Goal: Obtain resource: Download file/media

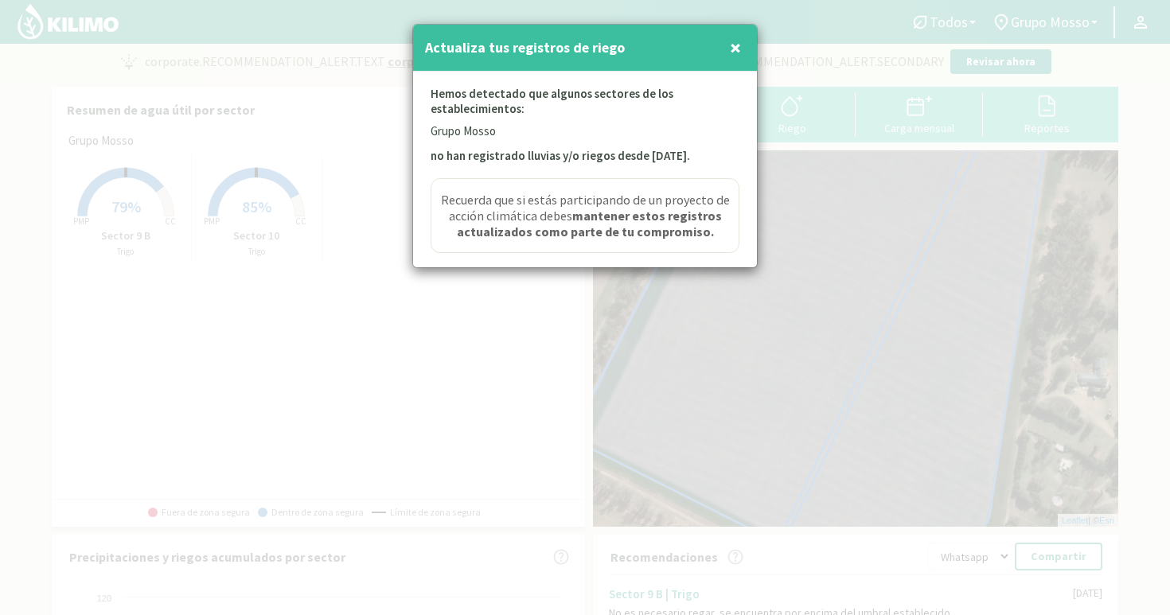
click at [738, 47] on span "×" at bounding box center [735, 47] width 11 height 26
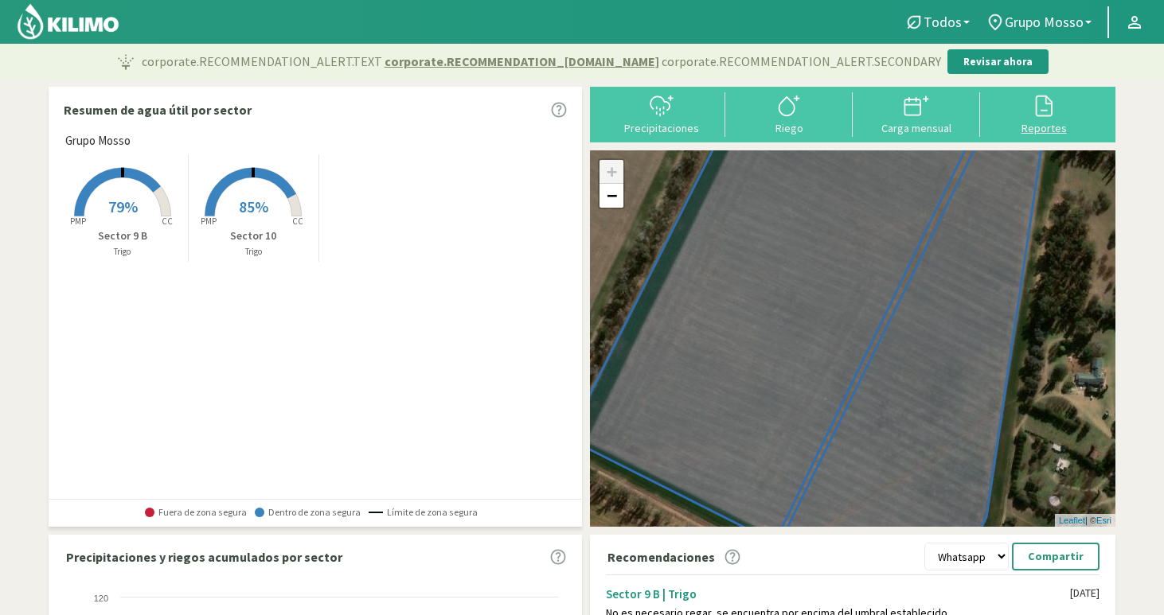
click at [1047, 123] on div "Reportes" at bounding box center [1044, 128] width 118 height 11
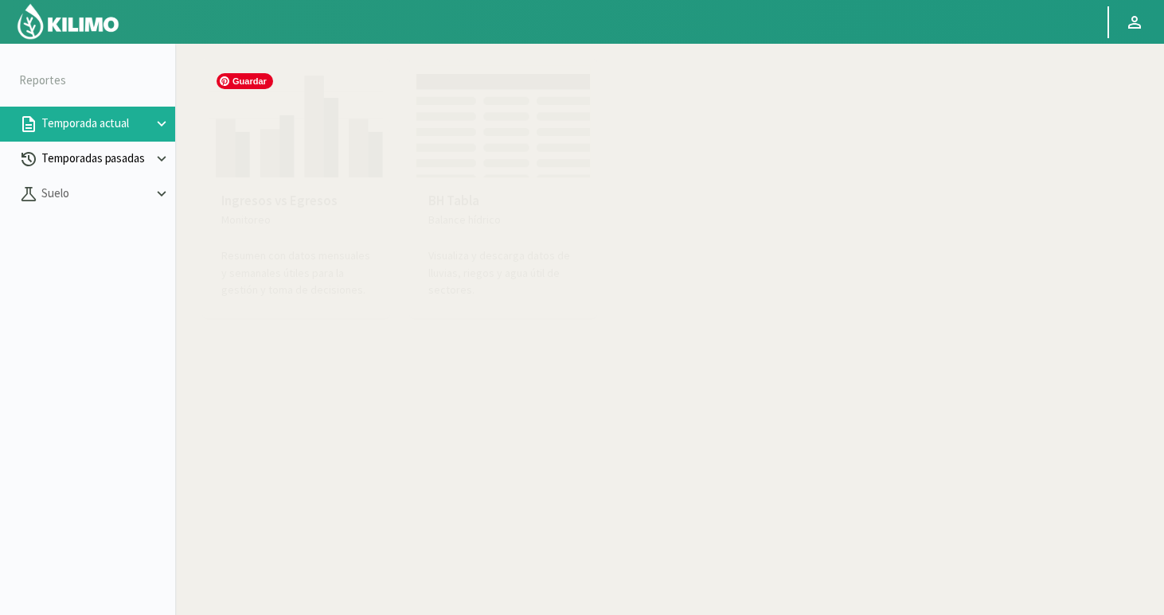
click at [143, 161] on p "Temporadas pasadas" at bounding box center [95, 159] width 115 height 18
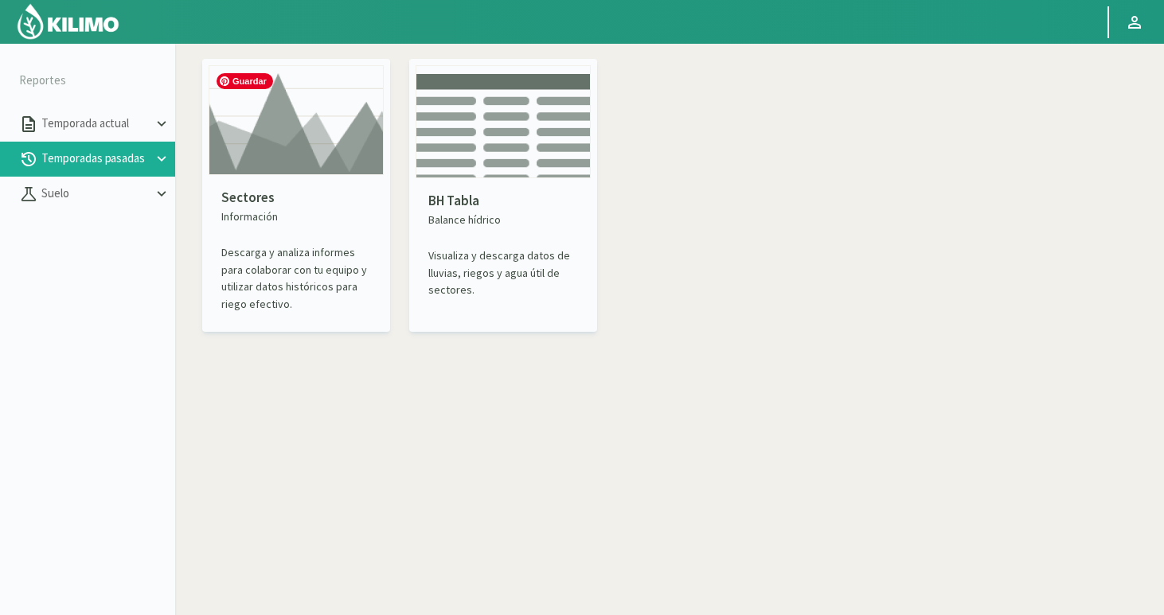
click at [268, 161] on img at bounding box center [296, 120] width 175 height 110
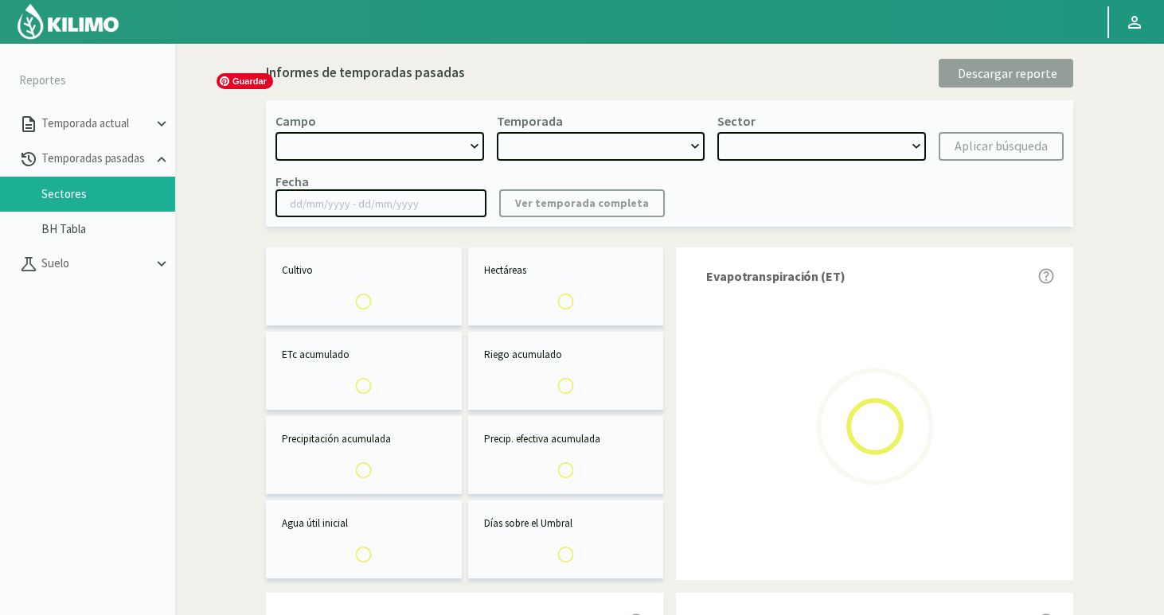
select select "0: Object"
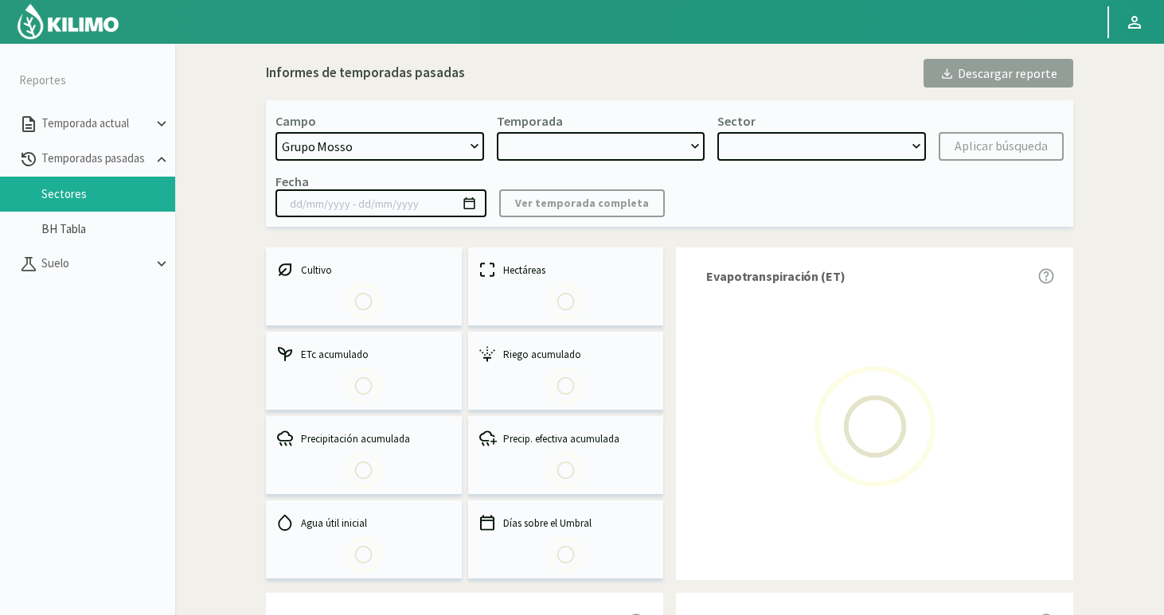
type input "[DATE] - [DATE]"
select select "0: 2024"
select select "0: Object"
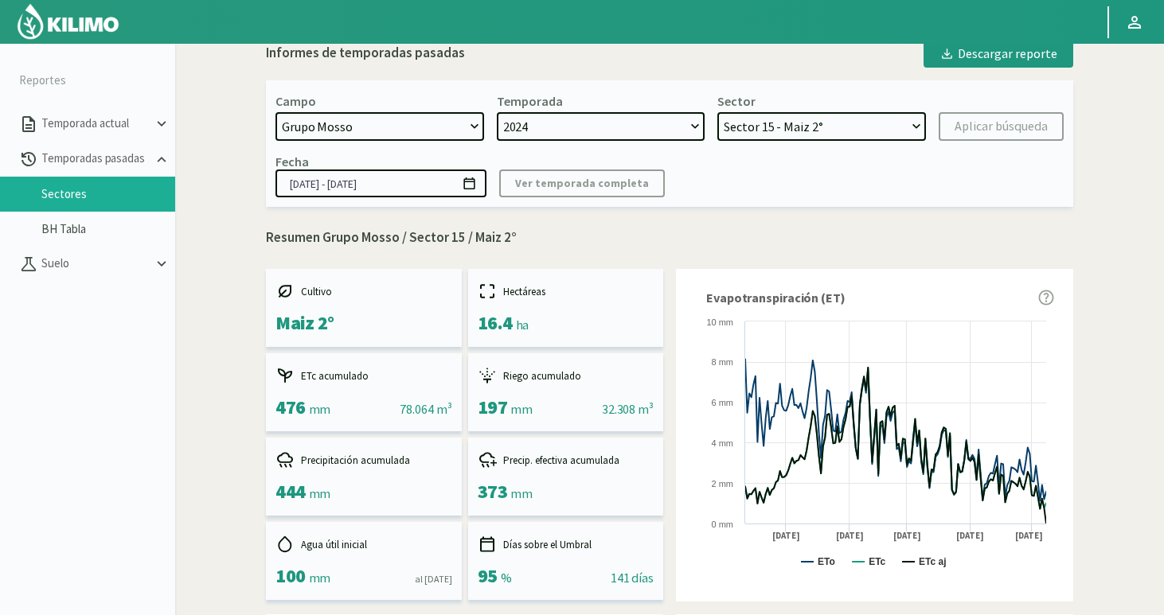
scroll to position [10, 0]
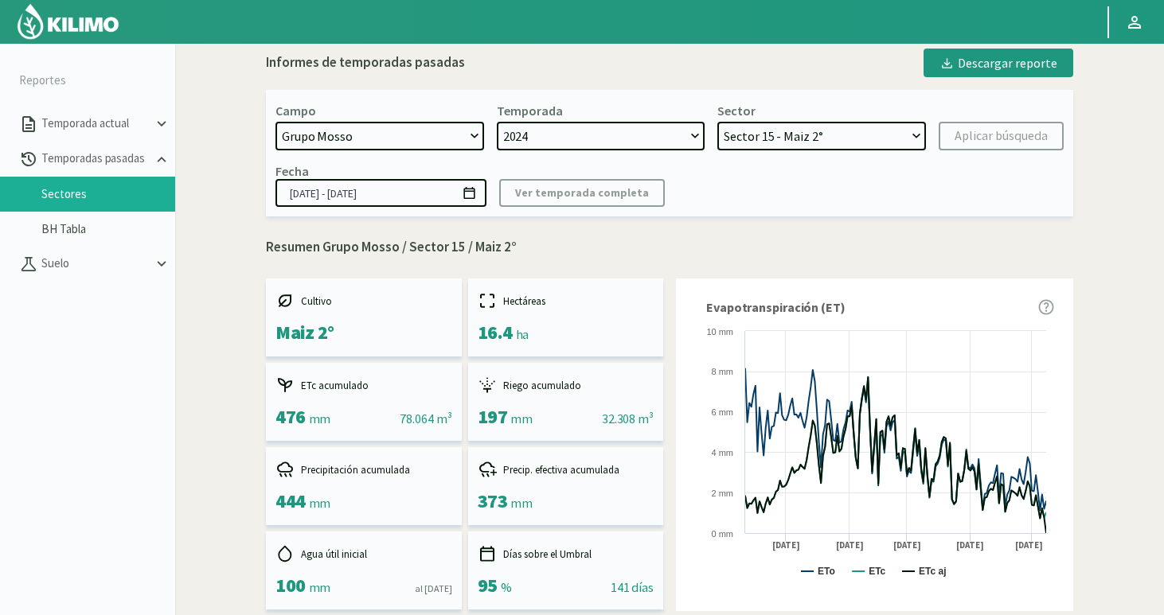
click at [829, 140] on select "Sector 15 - [GEOGRAPHIC_DATA] 2° Sector 14 - [GEOGRAPHIC_DATA] 2° Sector 13 - […" at bounding box center [821, 136] width 209 height 29
click at [717, 122] on select "Sector 15 - [GEOGRAPHIC_DATA] 2° Sector 14 - [GEOGRAPHIC_DATA] 2° Sector 13 - […" at bounding box center [821, 136] width 209 height 29
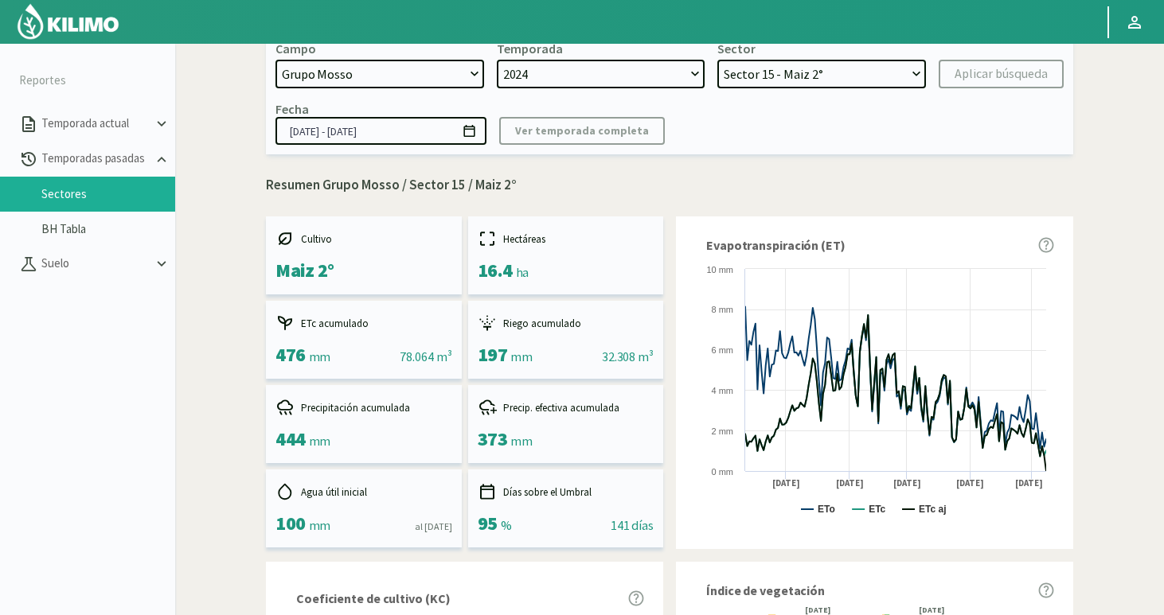
scroll to position [0, 0]
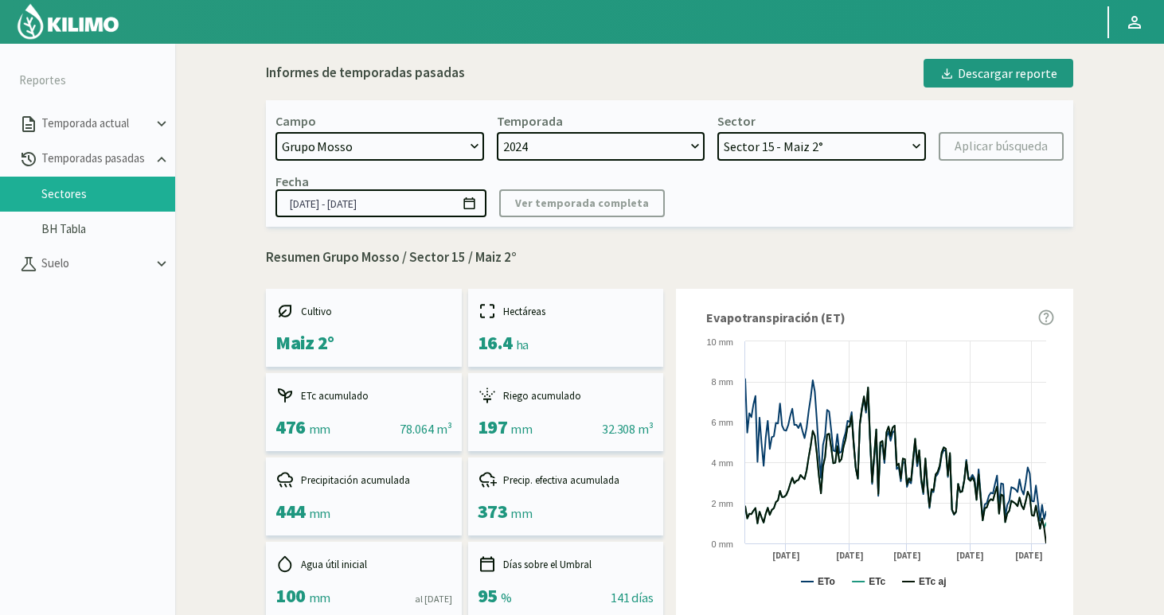
click at [458, 206] on input "[DATE] - [DATE]" at bounding box center [380, 203] width 211 height 28
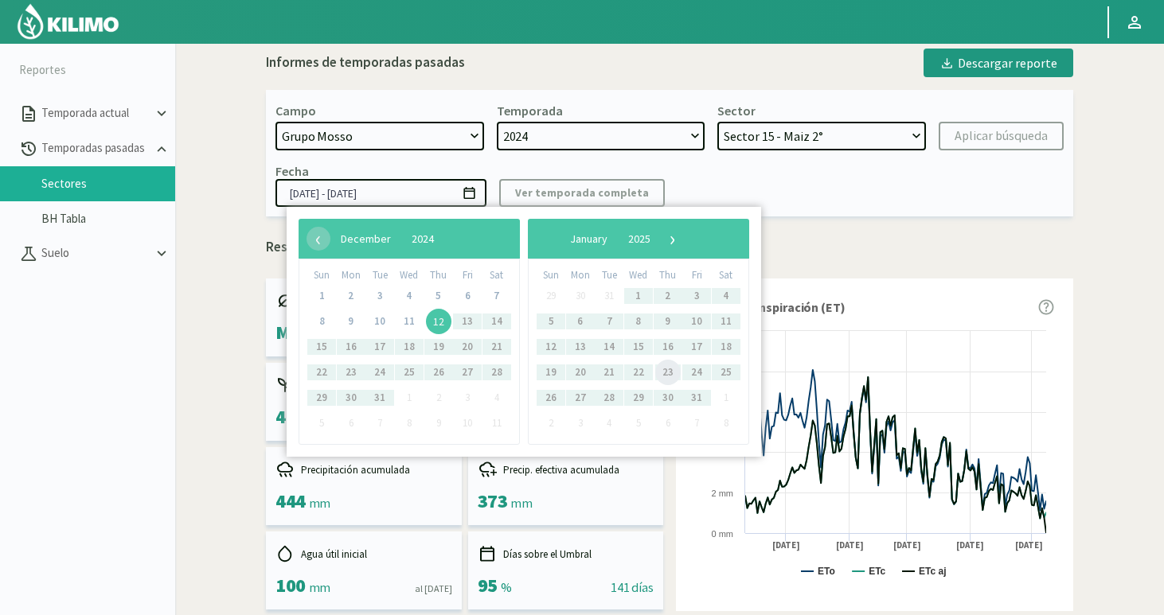
scroll to position [4, 0]
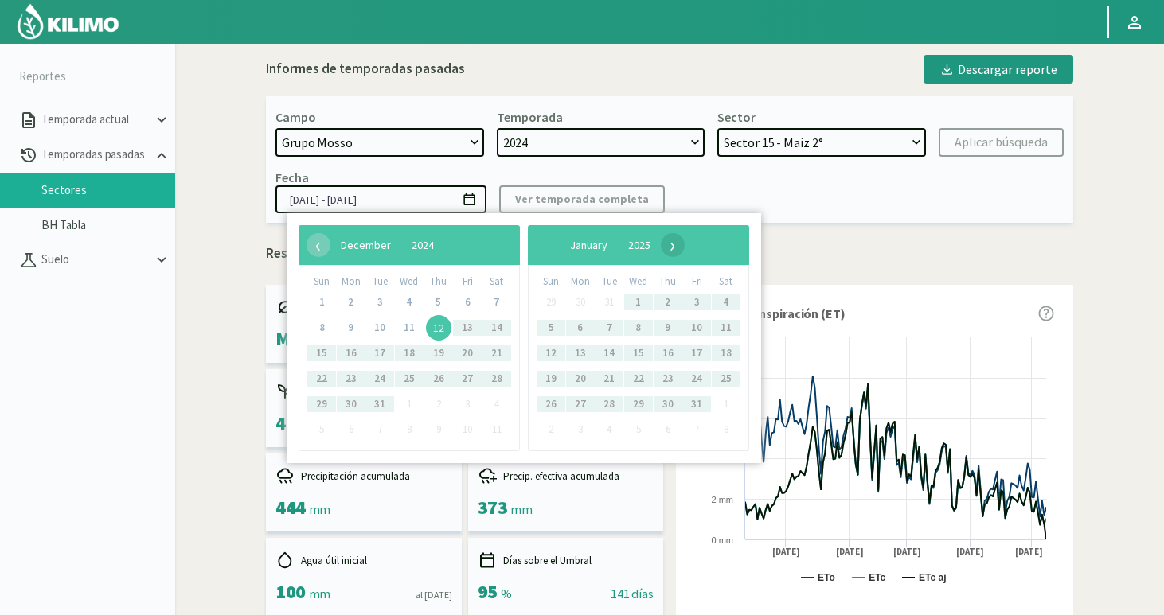
click at [685, 247] on span "›" at bounding box center [673, 245] width 24 height 24
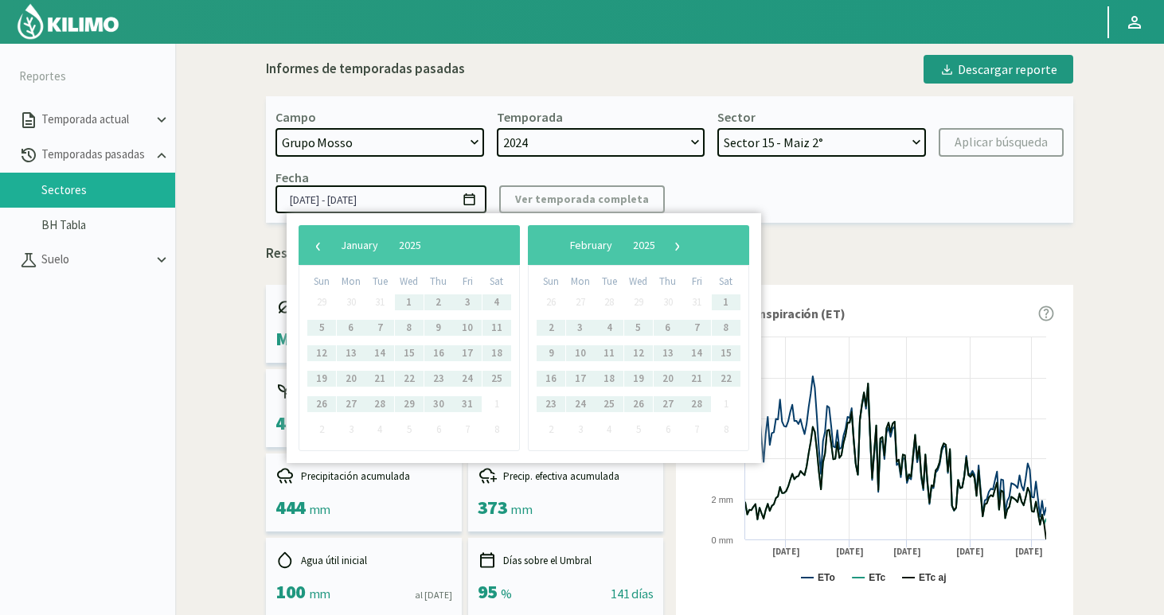
click at [689, 247] on span "›" at bounding box center [678, 245] width 24 height 24
click at [676, 247] on span "›" at bounding box center [664, 245] width 24 height 24
click at [669, 247] on span "›" at bounding box center [657, 245] width 24 height 24
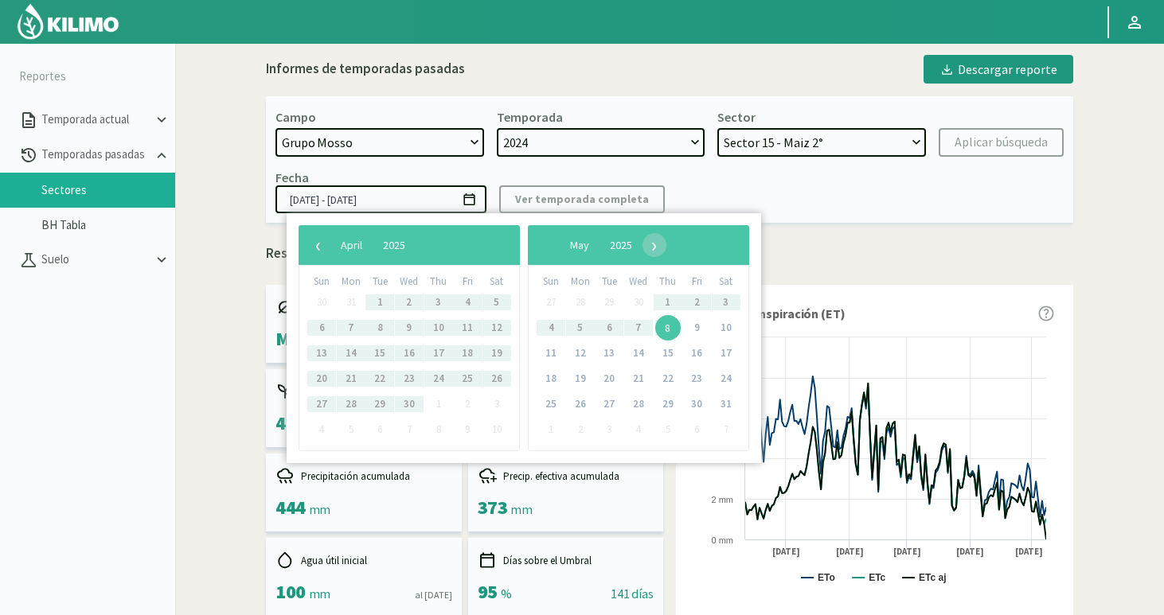
click at [675, 339] on tbody "27 28 29 30 1 2 3 4 5 6 7 8 9 10 11 12 13 14 15 16 17 18 19 20 21 22 23 24 25 2…" at bounding box center [639, 366] width 204 height 153
click at [697, 361] on tbody "27 28 29 30 1 2 3 4 5 6 7 8 9 10 11 12 13 14 15 16 17 18 19 20 21 22 23 24 25 2…" at bounding box center [639, 366] width 204 height 153
click at [697, 360] on span "16" at bounding box center [696, 353] width 25 height 25
click at [697, 351] on span "16" at bounding box center [696, 353] width 25 height 25
click at [416, 205] on input "[DATE] - [DATE]" at bounding box center [380, 200] width 211 height 28
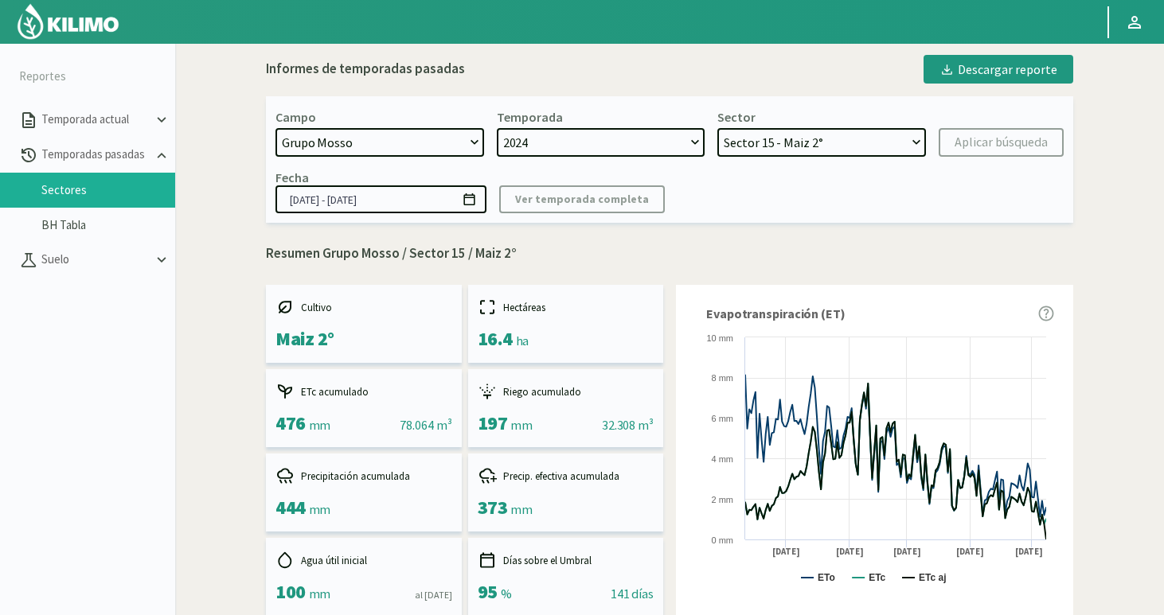
type input "[DATE] - [DATE]"
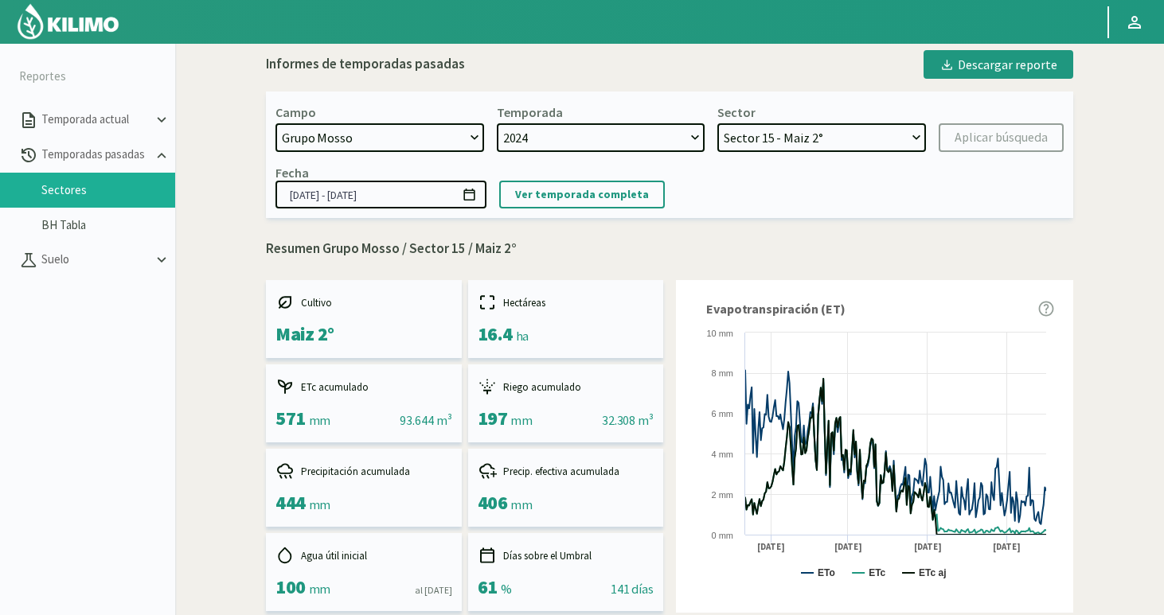
scroll to position [0, 0]
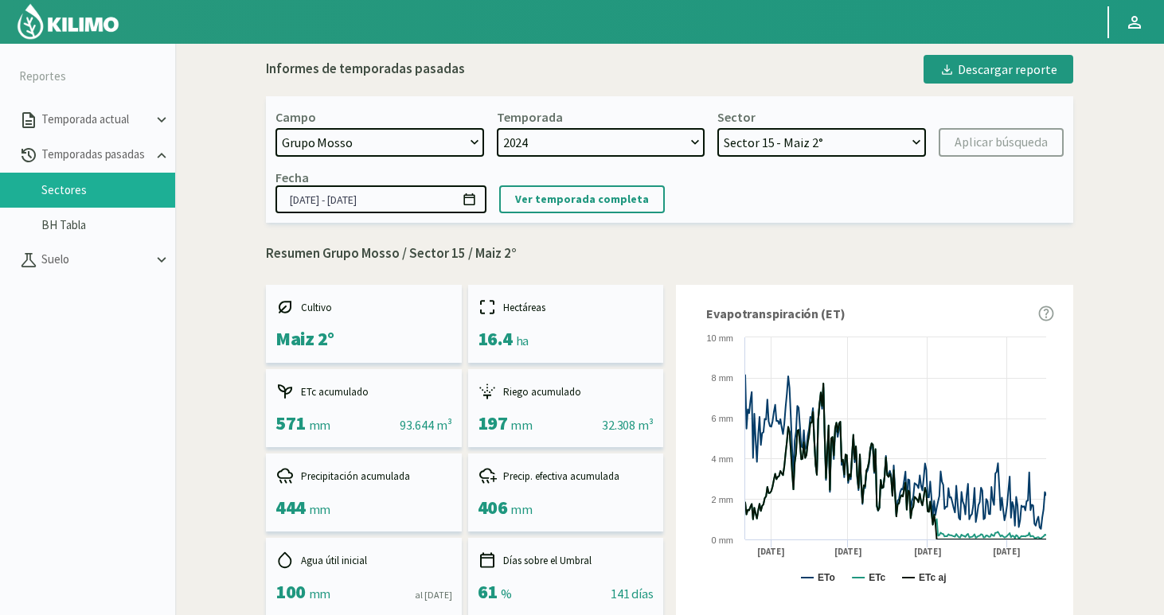
click at [567, 147] on select "2024 2023" at bounding box center [601, 142] width 209 height 29
click at [497, 128] on select "2024 2023" at bounding box center [601, 142] width 209 height 29
click at [784, 144] on select "Sector 15 - [GEOGRAPHIC_DATA] 2° Sector 14 - [GEOGRAPHIC_DATA] 2° Sector 13 - […" at bounding box center [821, 142] width 209 height 29
click at [717, 128] on select "Sector 15 - [GEOGRAPHIC_DATA] 2° Sector 14 - [GEOGRAPHIC_DATA] 2° Sector 13 - […" at bounding box center [821, 142] width 209 height 29
click at [1005, 69] on div "Descargar reporte" at bounding box center [998, 69] width 118 height 19
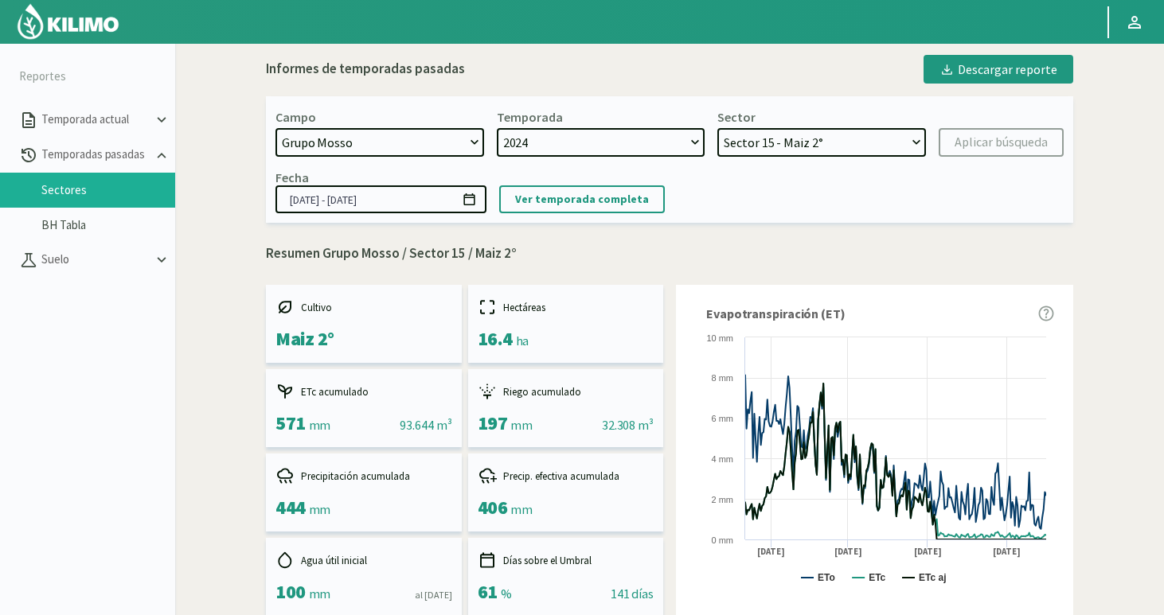
scroll to position [39, 0]
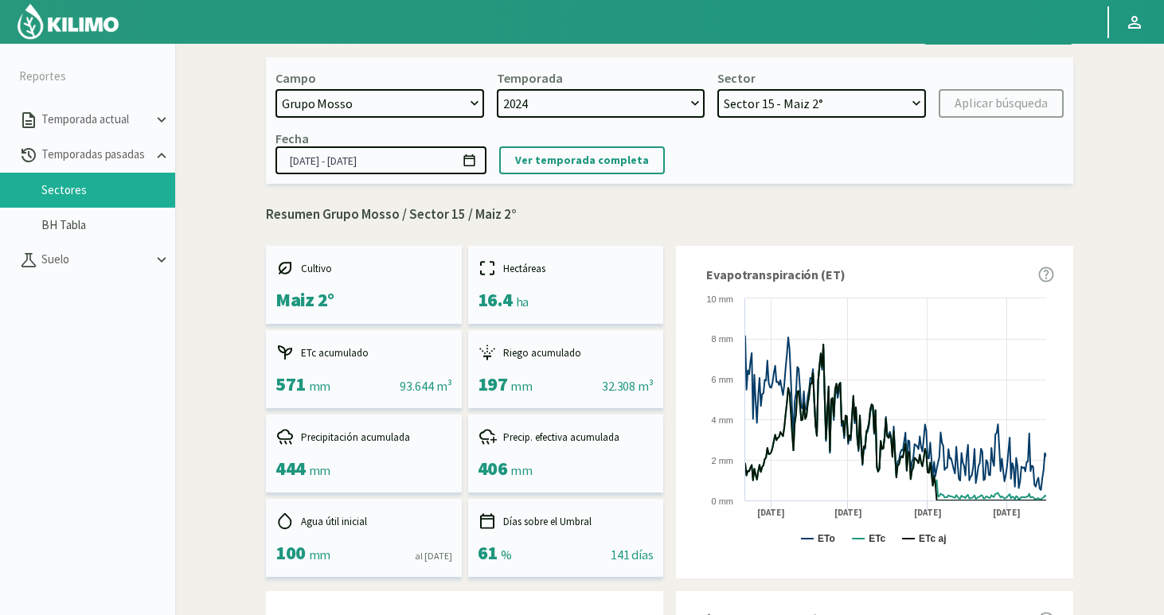
click at [816, 109] on select "Sector 15 - [GEOGRAPHIC_DATA] 2° Sector 14 - [GEOGRAPHIC_DATA] 2° Sector 13 - […" at bounding box center [821, 103] width 209 height 29
click at [627, 166] on p "Ver temporada completa" at bounding box center [582, 160] width 134 height 18
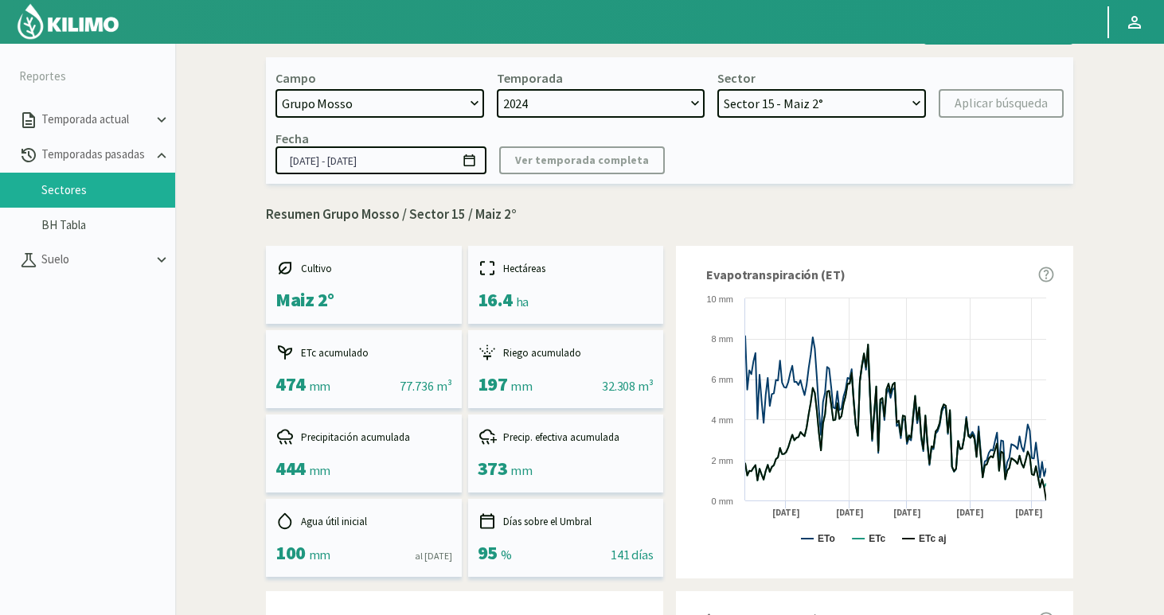
click at [470, 162] on icon at bounding box center [469, 160] width 15 height 15
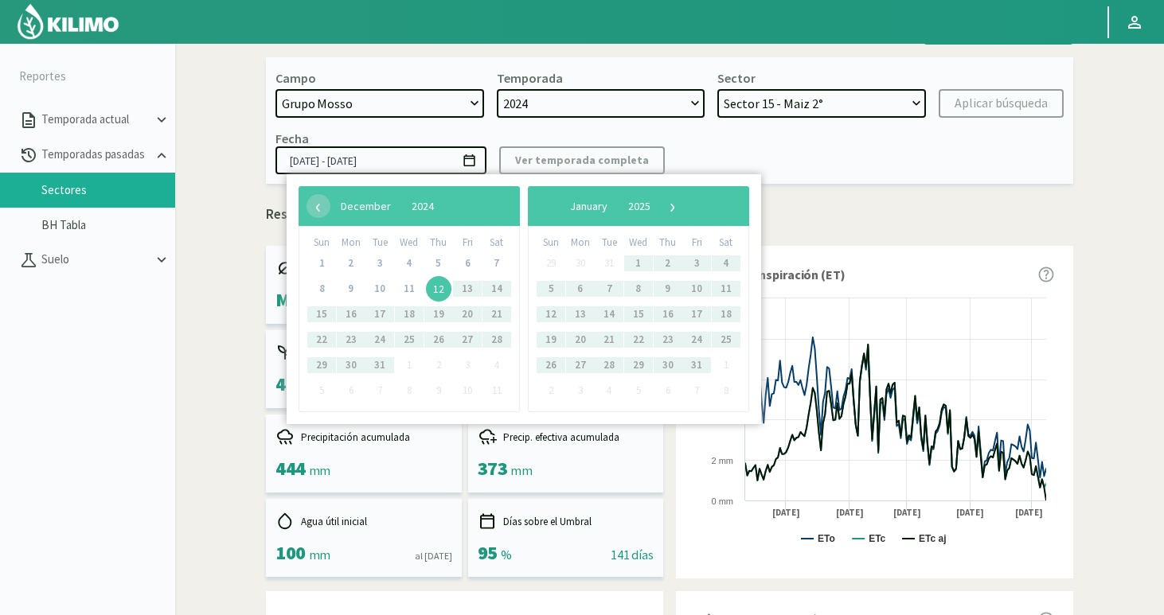
click at [424, 178] on div "‹ ​ December ​ 2024 ​ › Sun Mon Tue Wed Thu Fri Sat 1 2 3 4 5 6 7 8 9 10 11 12 …" at bounding box center [524, 299] width 475 height 250
click at [420, 164] on input "[DATE] - [DATE]" at bounding box center [380, 160] width 211 height 28
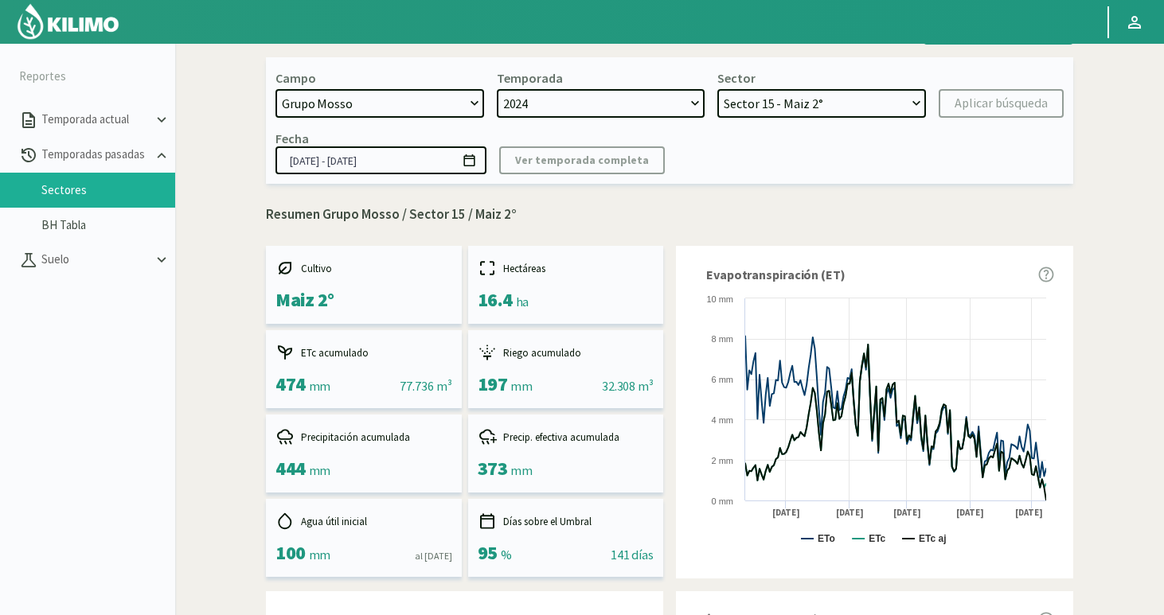
type input "[DATE] - [DATE]"
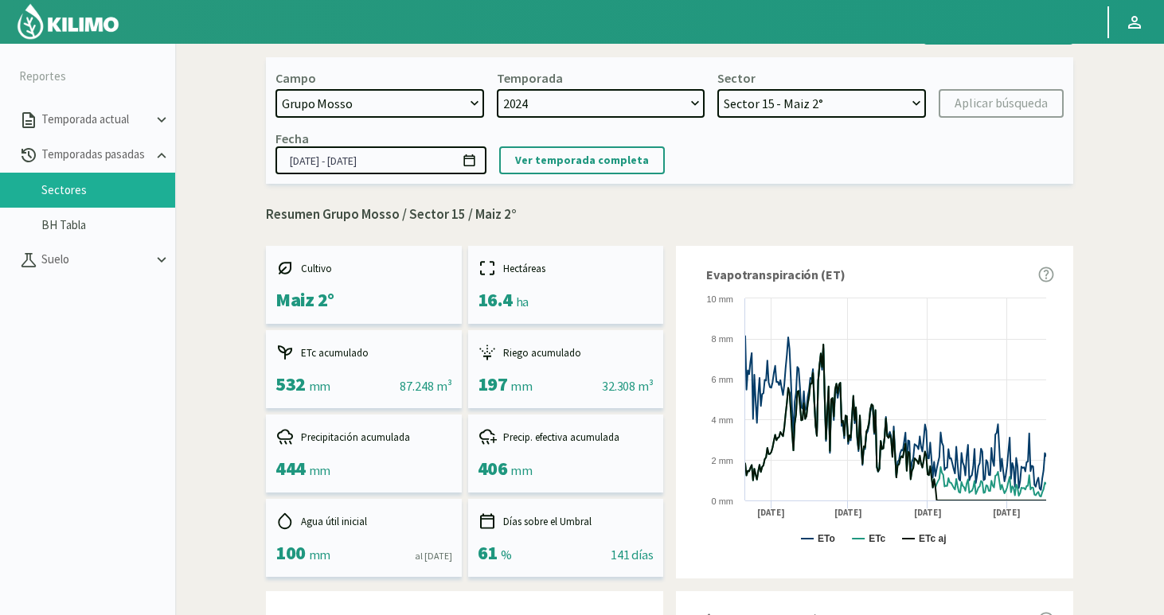
click at [807, 108] on select "Sector 15 - [GEOGRAPHIC_DATA] 2° Sector 14 - [GEOGRAPHIC_DATA] 2° Sector 13 - […" at bounding box center [821, 103] width 209 height 29
select select "1: Object"
click at [717, 89] on select "Sector 15 - [GEOGRAPHIC_DATA] 2° Sector 14 - [GEOGRAPHIC_DATA] 2° Sector 13 - […" at bounding box center [821, 103] width 209 height 29
click at [979, 104] on div "Aplicar búsqueda" at bounding box center [1001, 103] width 93 height 19
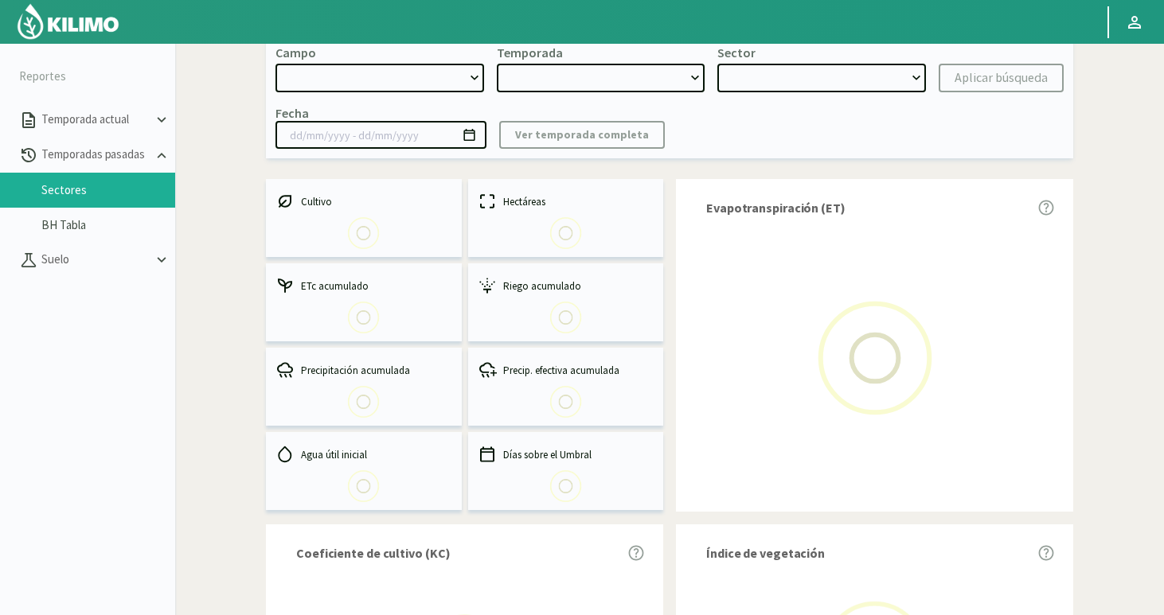
select select "0: Object"
type input "[DATE] - [DATE]"
select select "0: 2024"
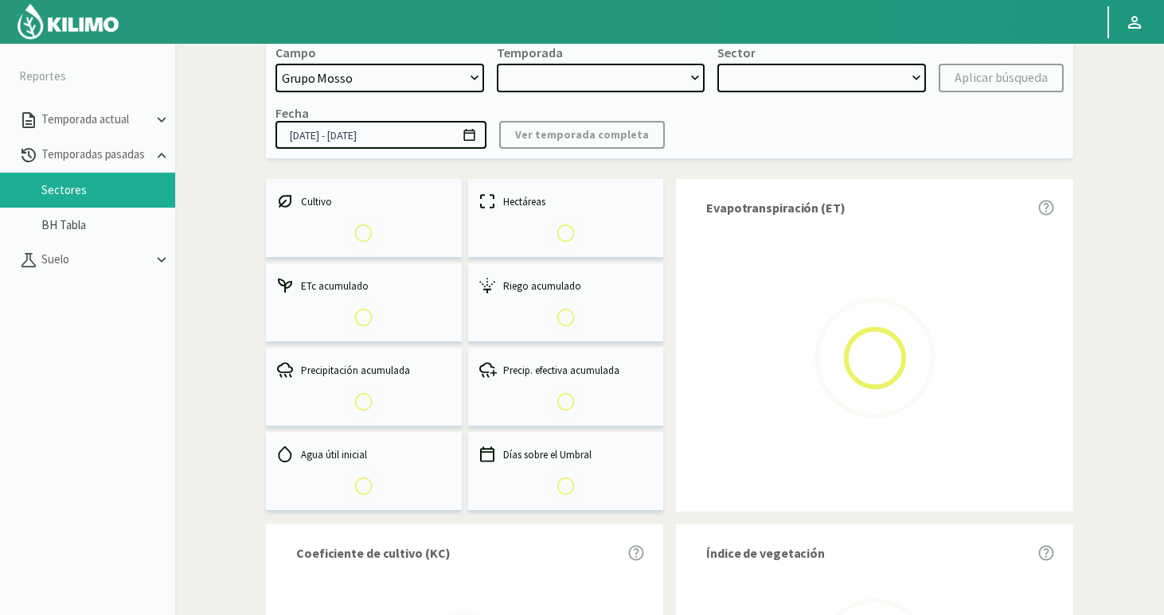
select select "1: Object"
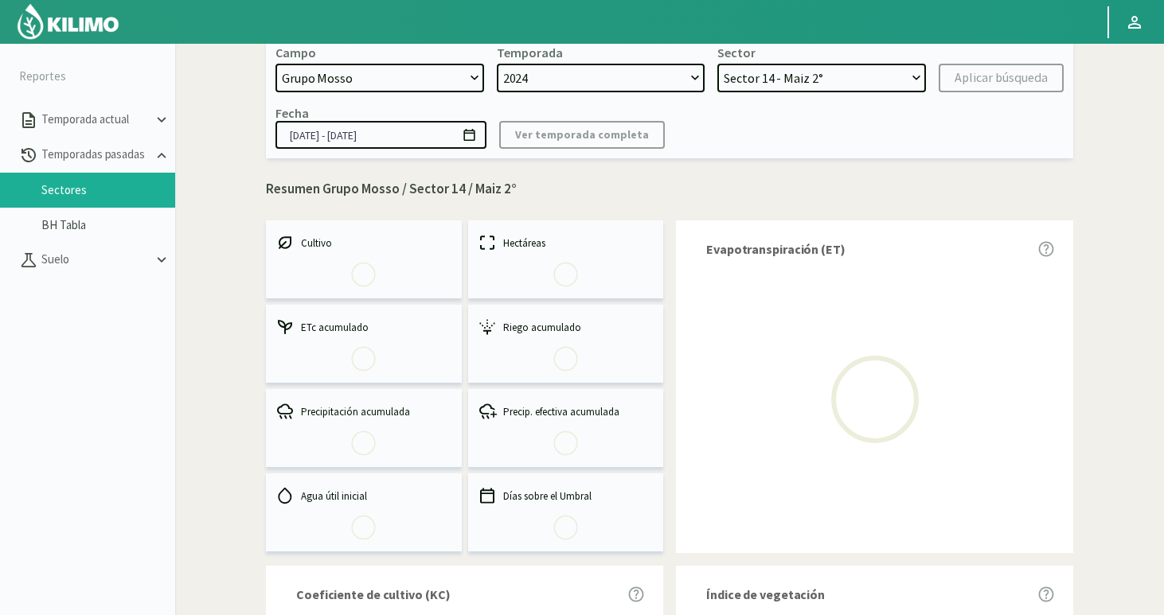
click at [410, 141] on input "[DATE] - [DATE]" at bounding box center [380, 135] width 211 height 28
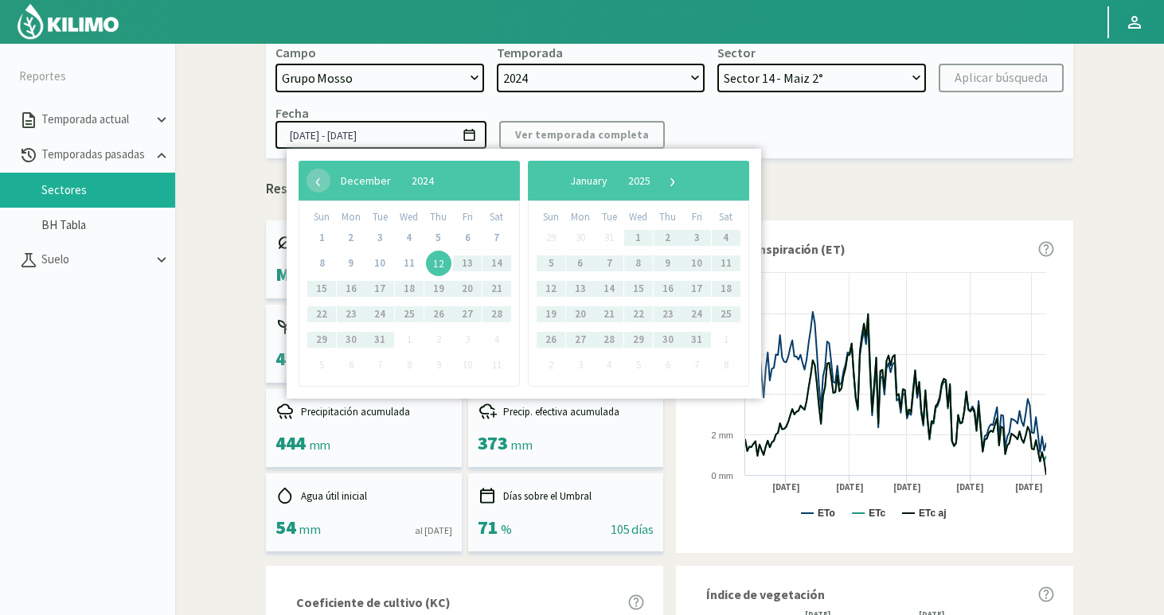
type input "[DATE] - [DATE]"
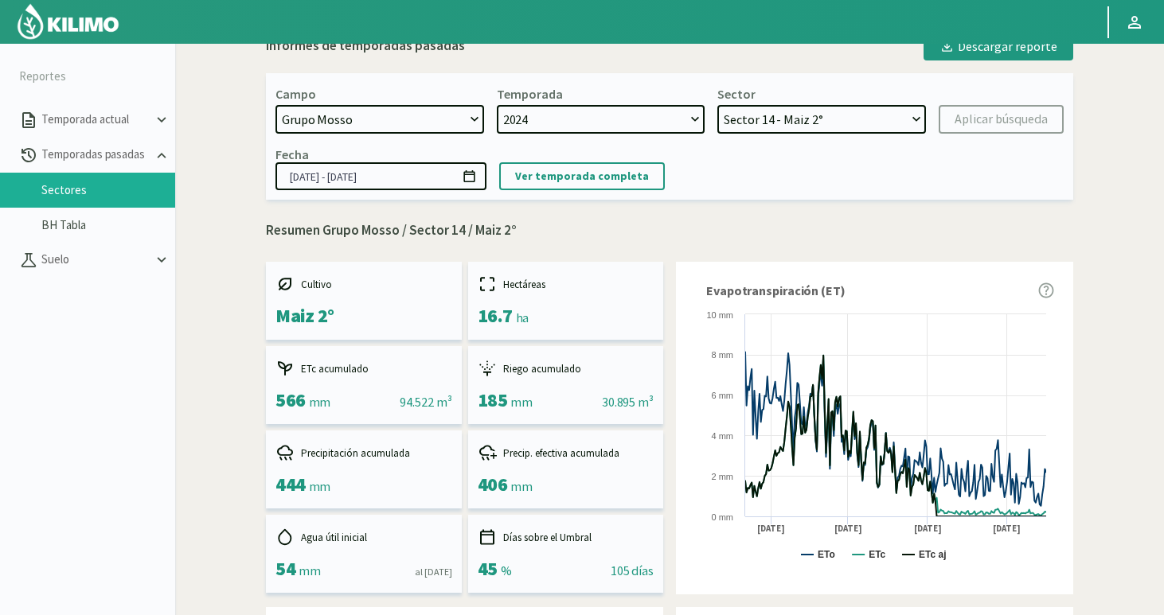
scroll to position [2, 0]
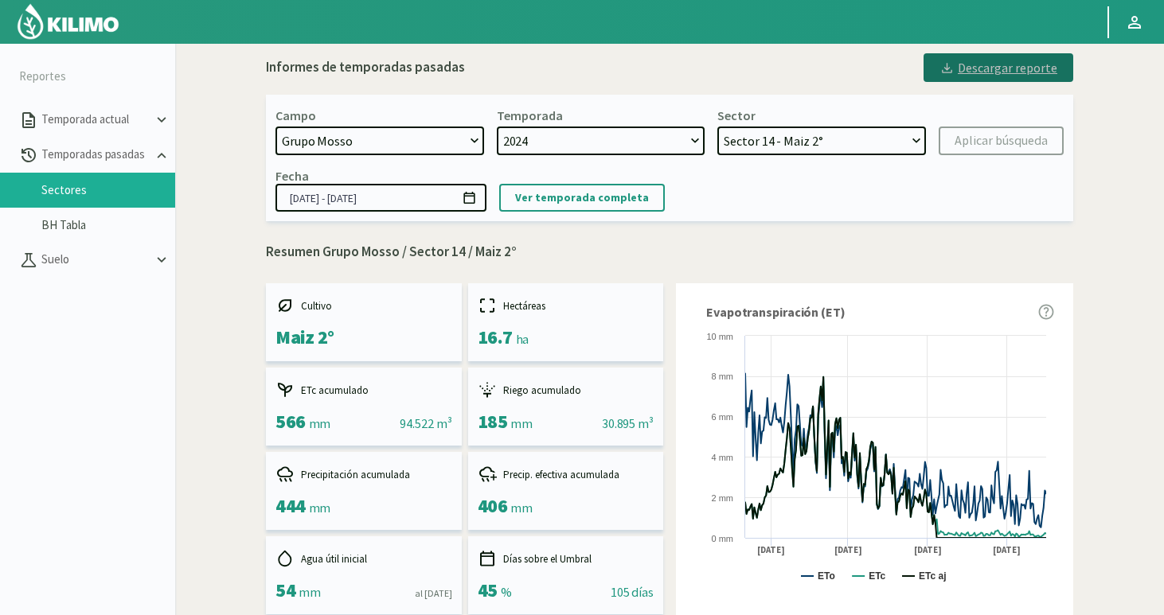
click at [995, 71] on div "Descargar reporte" at bounding box center [998, 67] width 118 height 19
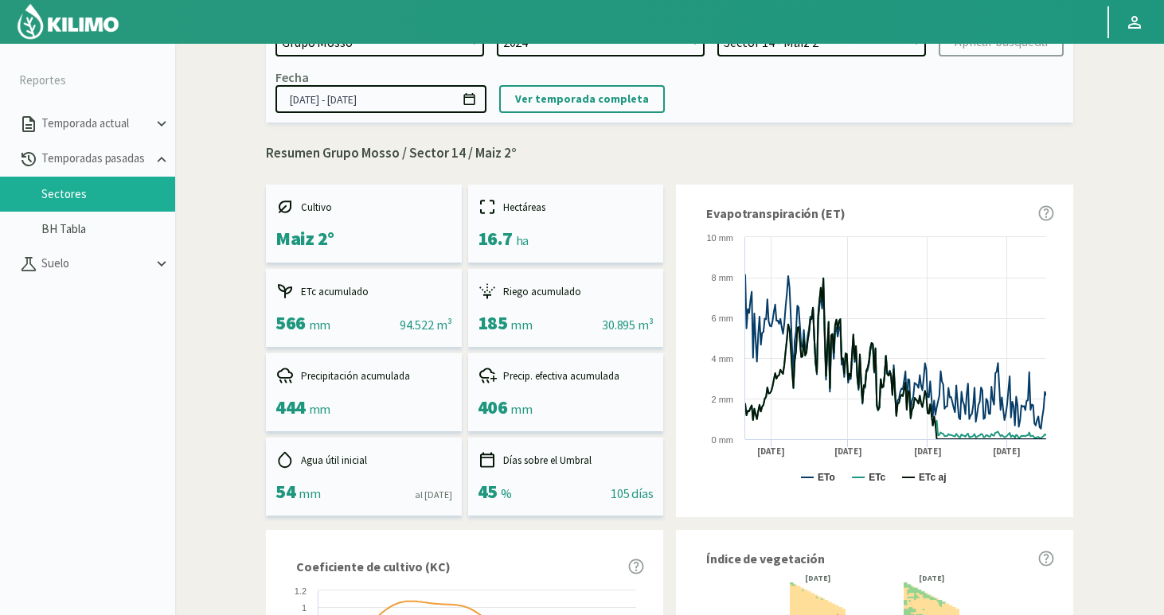
scroll to position [0, 0]
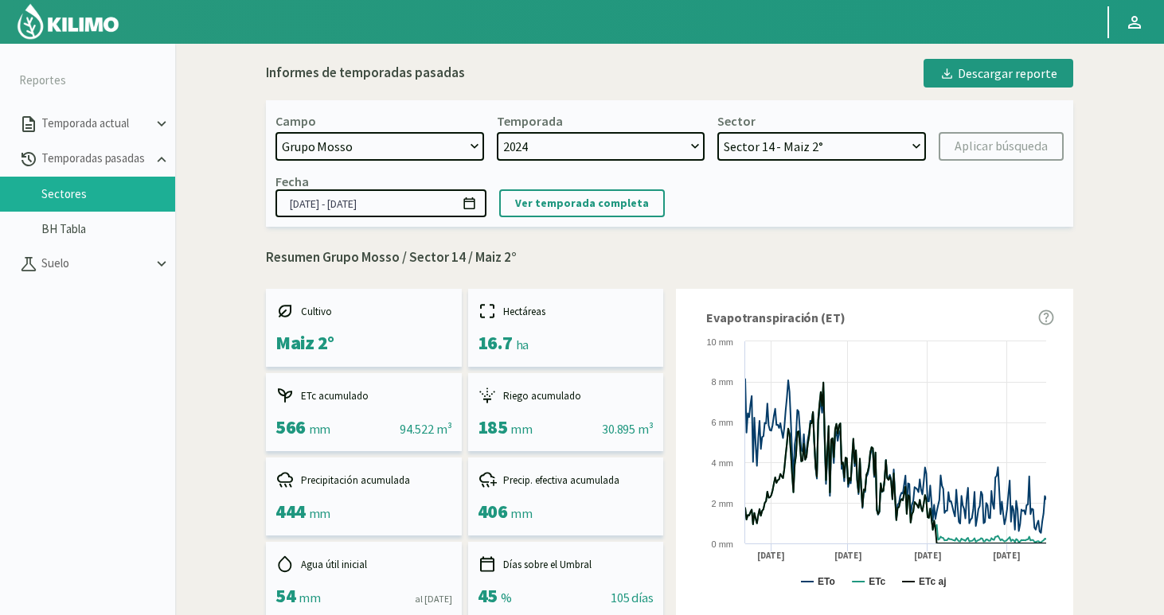
click at [780, 148] on select "Sector 15 - [GEOGRAPHIC_DATA] 2° Sector 14 - [GEOGRAPHIC_DATA] 2° Sector 13 - […" at bounding box center [821, 146] width 209 height 29
select select "2: Object"
click at [717, 132] on select "Sector 15 - [GEOGRAPHIC_DATA] 2° Sector 14 - [GEOGRAPHIC_DATA] 2° Sector 13 - […" at bounding box center [821, 146] width 209 height 29
click at [1006, 141] on div "Aplicar búsqueda" at bounding box center [1001, 146] width 93 height 19
type input "[DATE] - [DATE]"
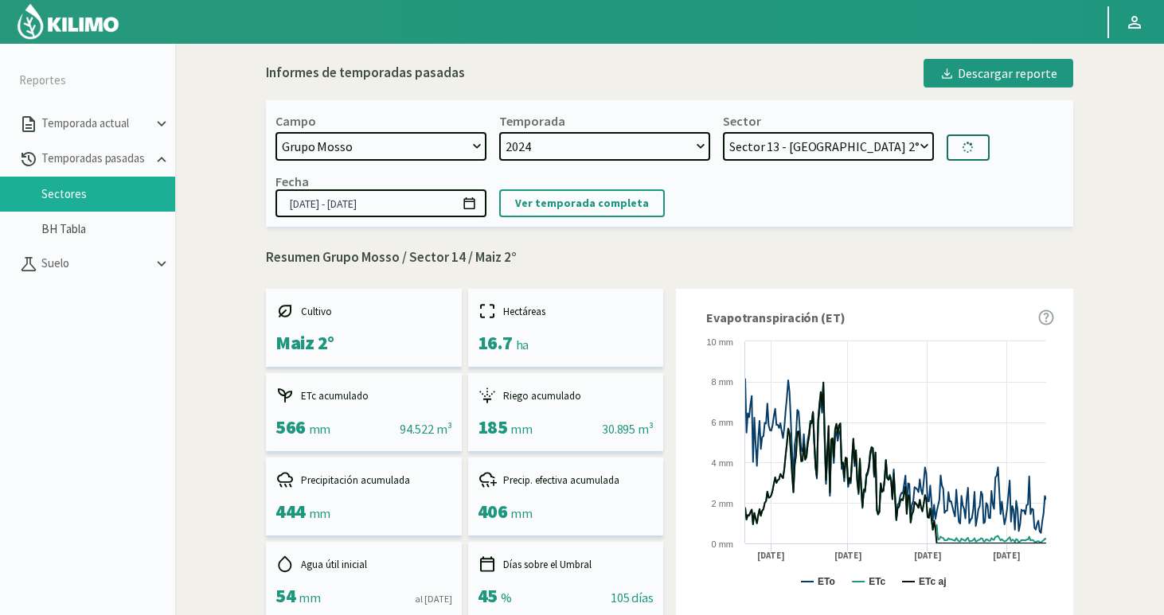
select select "28: Object"
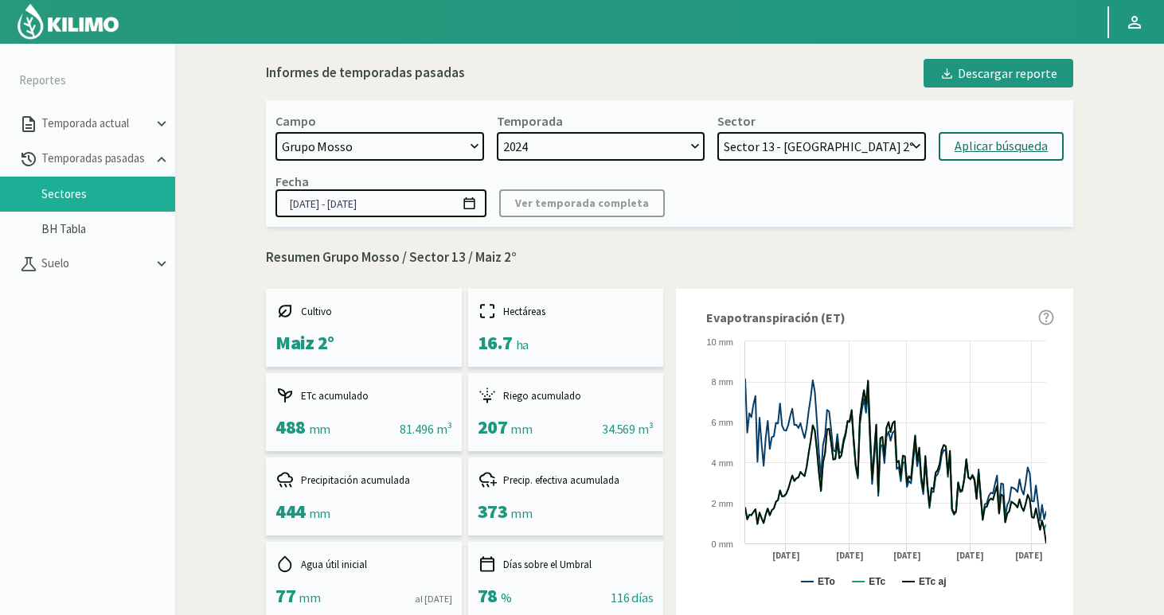
click at [433, 209] on input "[DATE] - [DATE]" at bounding box center [380, 203] width 211 height 28
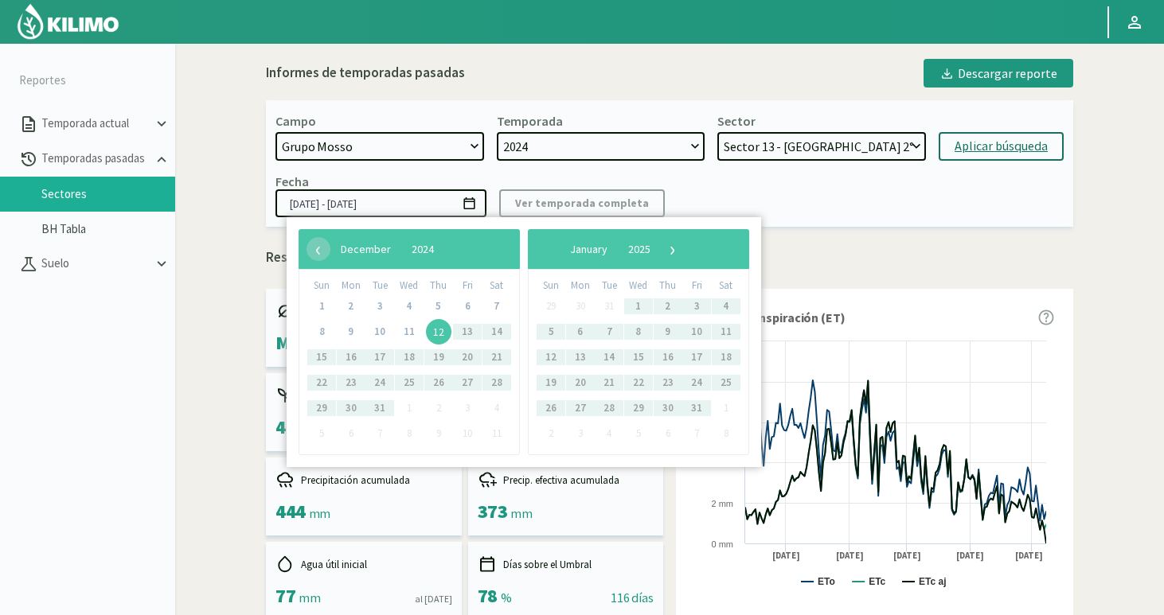
type input "[DATE] - [DATE]"
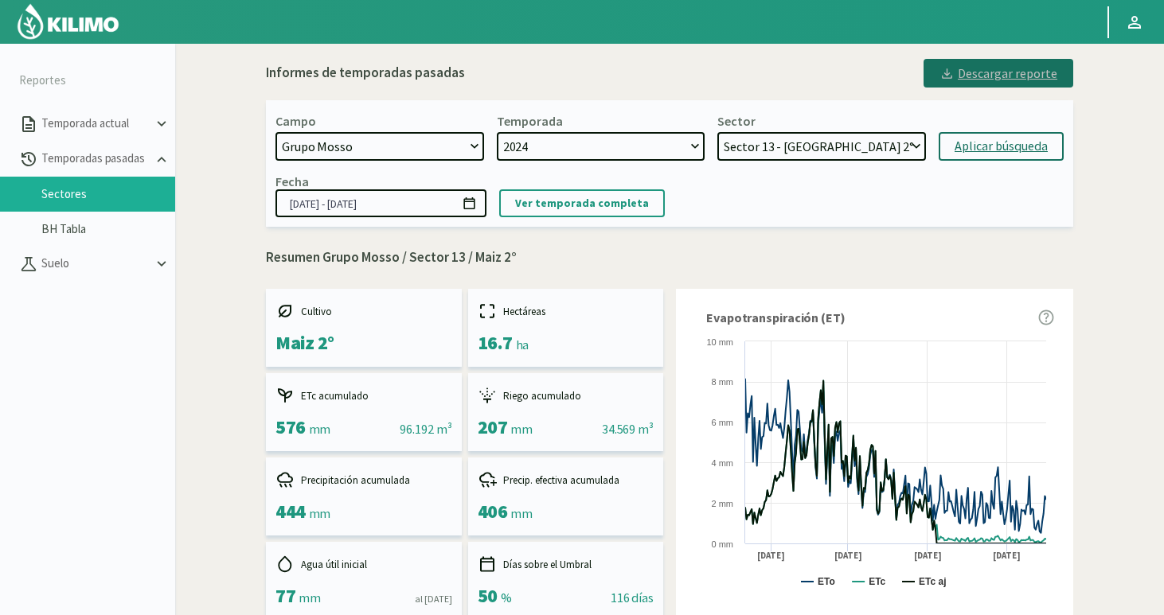
click at [977, 75] on div "Descargar reporte" at bounding box center [998, 73] width 118 height 19
click at [779, 145] on select "Sector 15 - [GEOGRAPHIC_DATA] 2° Sector 14 - [GEOGRAPHIC_DATA] 2° Sector 13 - […" at bounding box center [821, 146] width 209 height 29
select select "29: Object"
click at [717, 132] on select "Sector 15 - [GEOGRAPHIC_DATA] 2° Sector 14 - [GEOGRAPHIC_DATA] 2° Sector 13 - […" at bounding box center [821, 146] width 209 height 29
click at [984, 154] on div "Aplicar búsqueda" at bounding box center [1001, 146] width 93 height 19
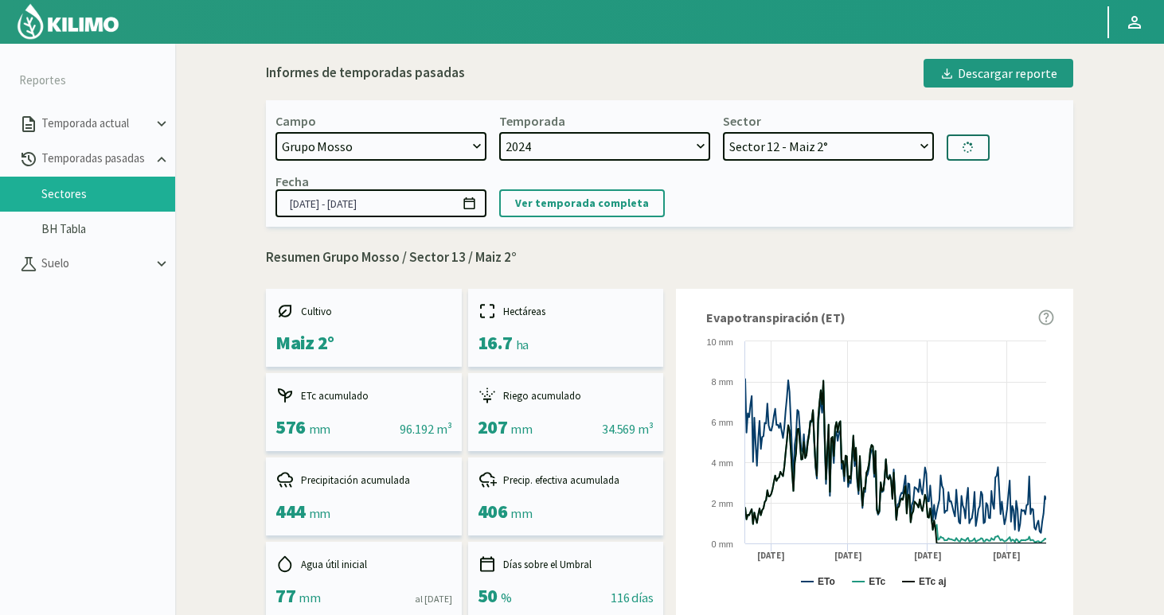
type input "[DATE] - [DATE]"
select select "55: Object"
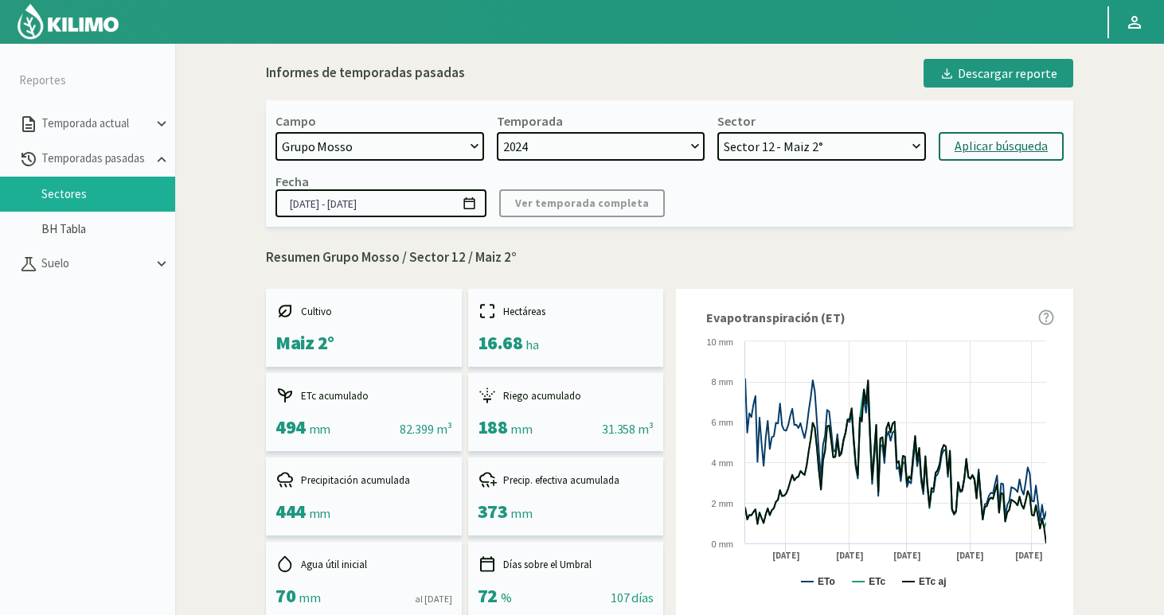
click at [416, 208] on input "[DATE] - [DATE]" at bounding box center [380, 203] width 211 height 28
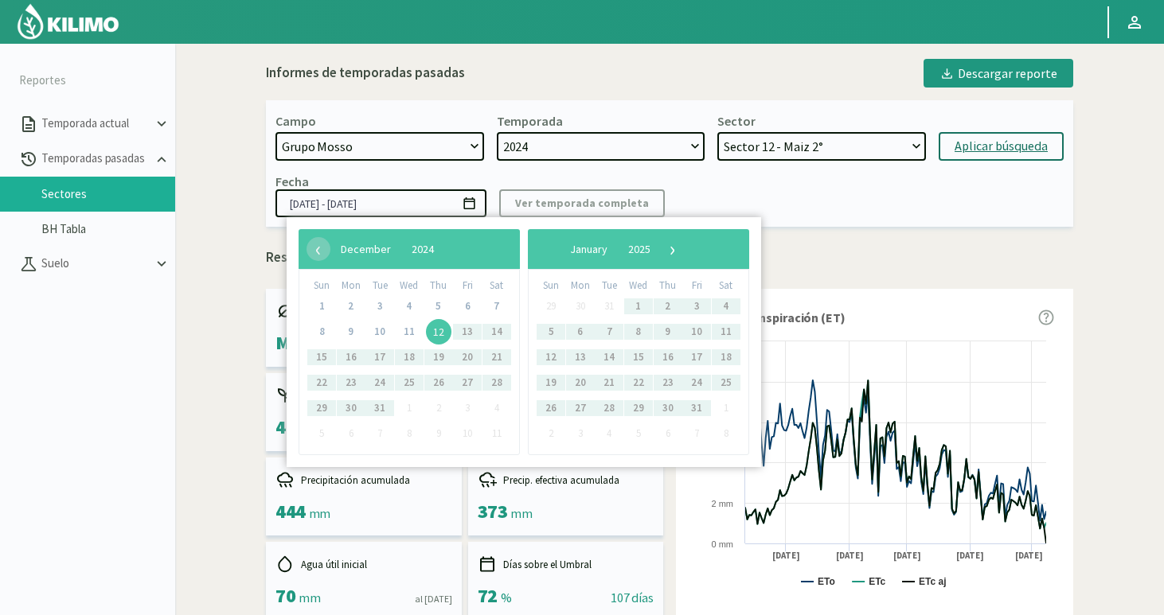
type input "[DATE] - [DATE]"
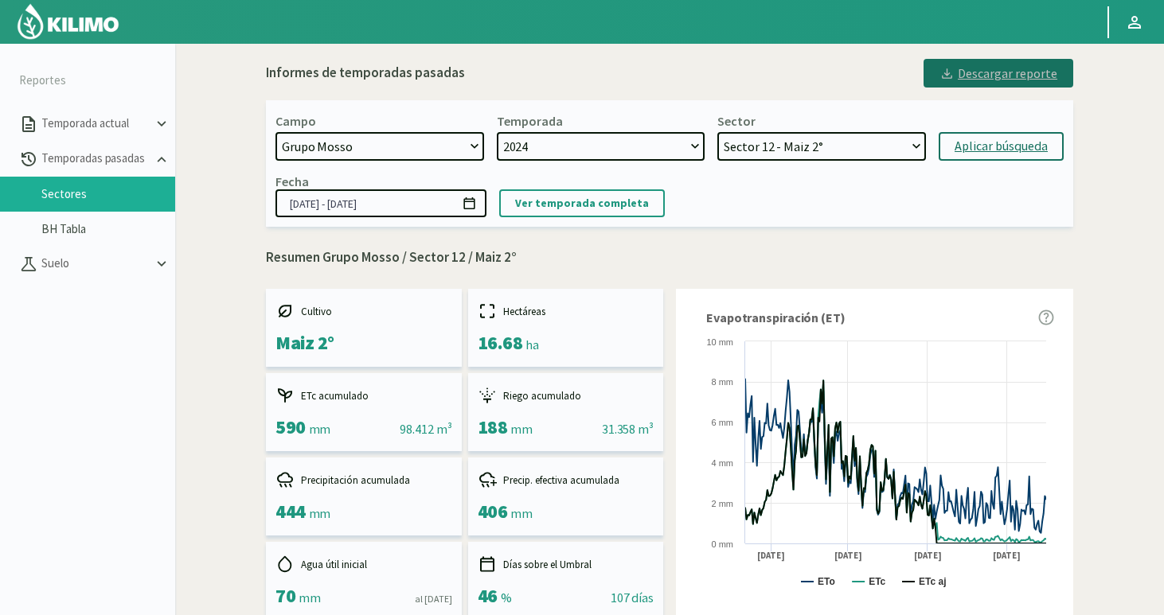
click at [977, 72] on div "Descargar reporte" at bounding box center [998, 73] width 118 height 19
click at [824, 149] on select "Sector 15 - [GEOGRAPHIC_DATA] 2° Sector 14 - [GEOGRAPHIC_DATA] 2° Sector 13 - […" at bounding box center [821, 146] width 209 height 29
select select "56: Object"
click at [717, 132] on select "Sector 15 - [GEOGRAPHIC_DATA] 2° Sector 14 - [GEOGRAPHIC_DATA] 2° Sector 13 - […" at bounding box center [821, 146] width 209 height 29
click at [601, 196] on p "Ver temporada completa" at bounding box center [582, 203] width 134 height 18
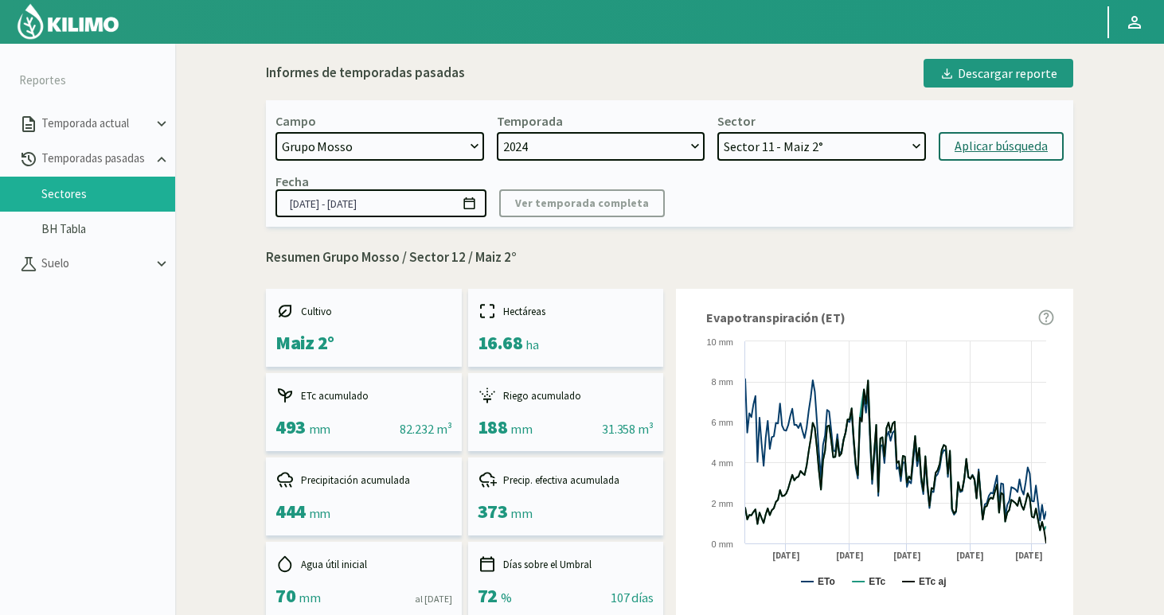
click at [379, 206] on input "[DATE] - [DATE]" at bounding box center [380, 203] width 211 height 28
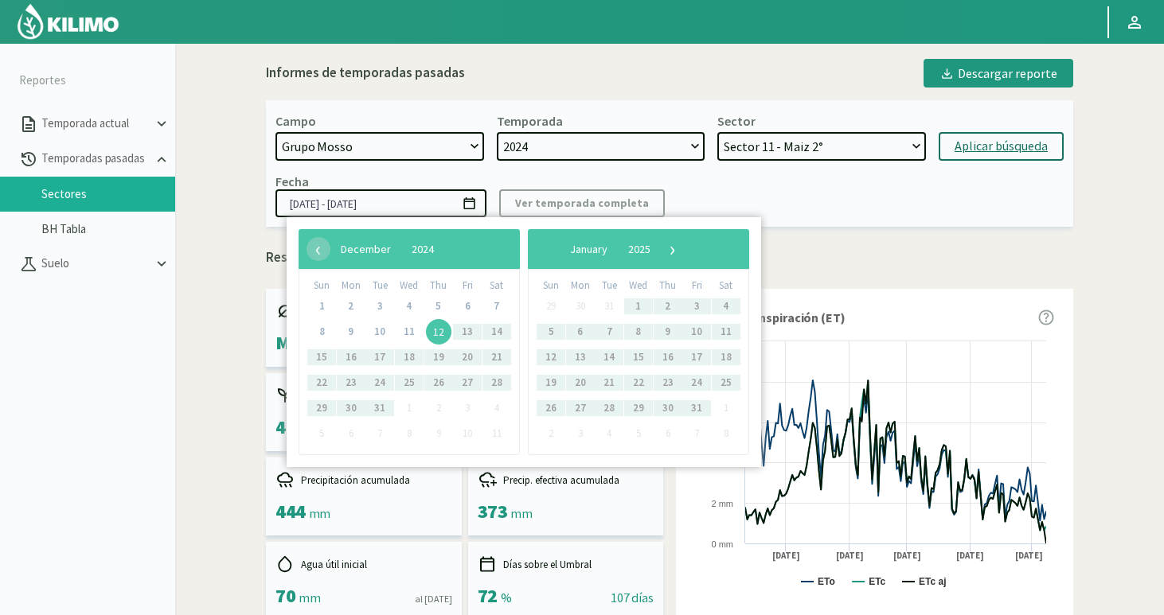
type input "[DATE] - [DATE]"
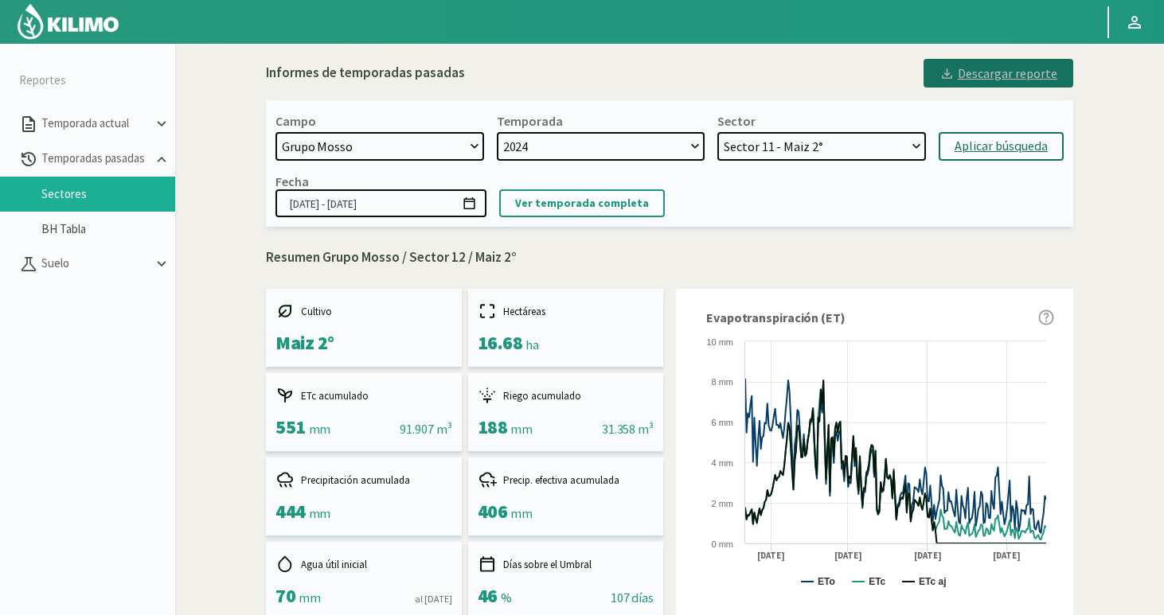
click at [1010, 76] on div "Descargar reporte" at bounding box center [998, 73] width 118 height 19
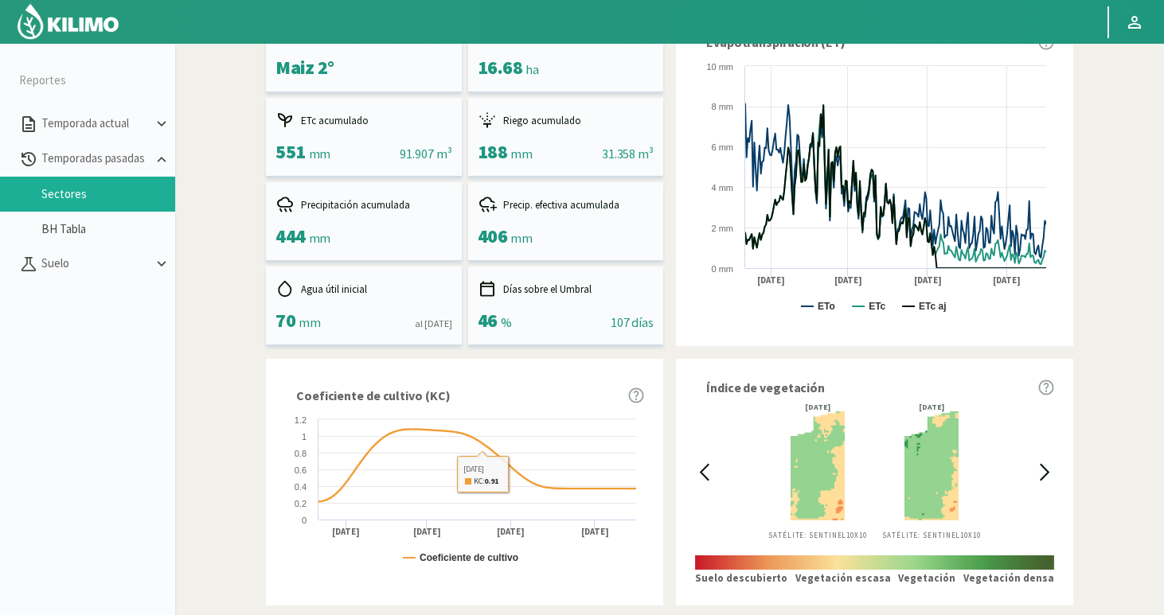
scroll to position [170, 0]
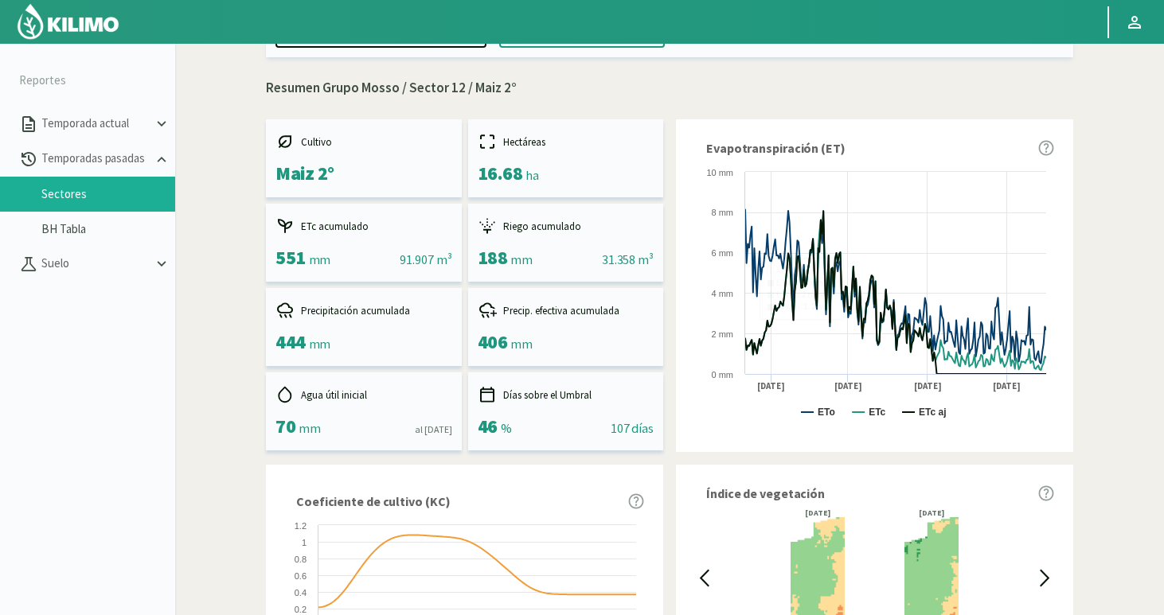
click at [338, 333] on div "444 mm" at bounding box center [363, 342] width 177 height 23
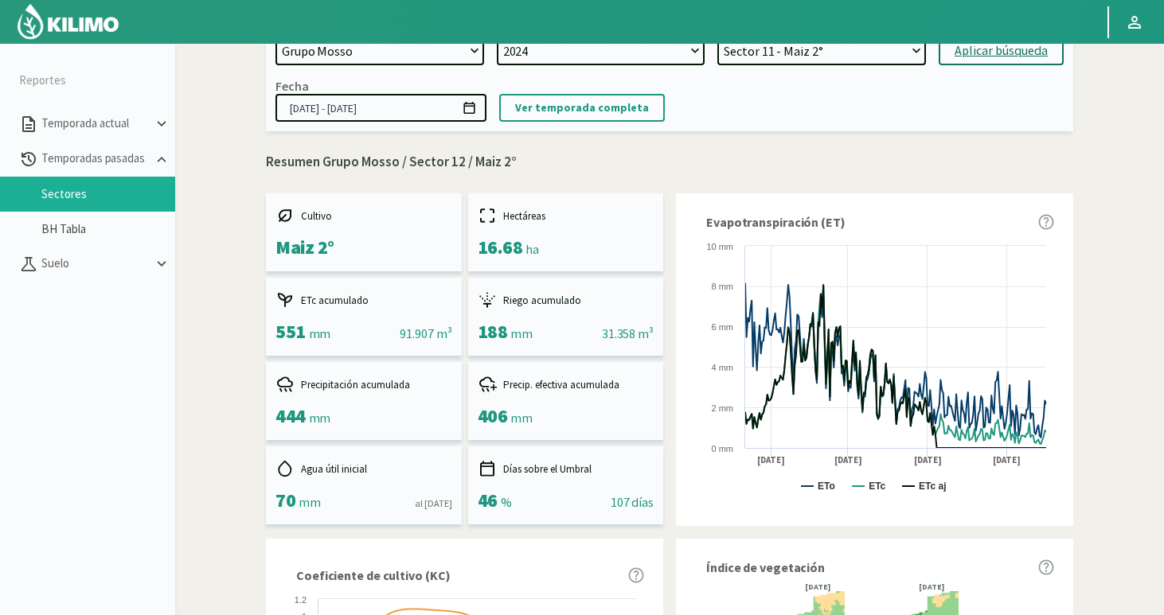
scroll to position [19, 0]
